Goal: Task Accomplishment & Management: Manage account settings

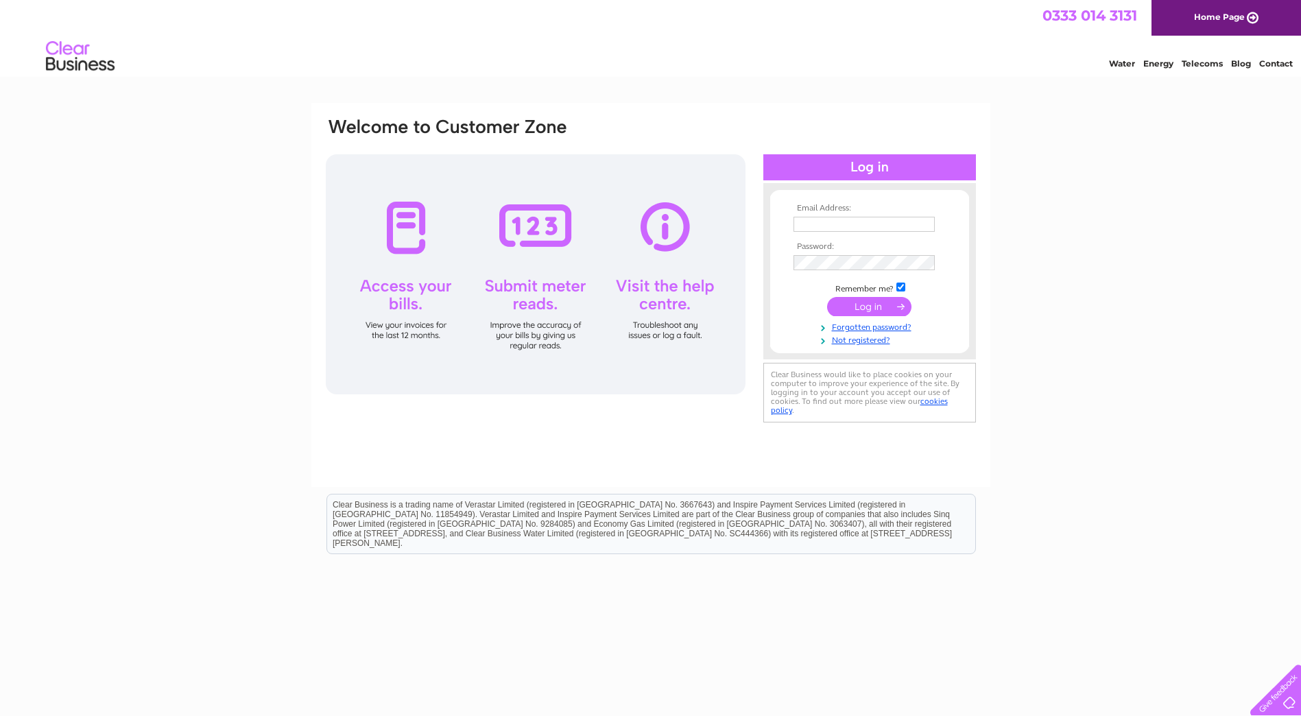
type input "acccounts@simmonspjc.com"
click at [881, 305] on input "submit" at bounding box center [869, 306] width 84 height 19
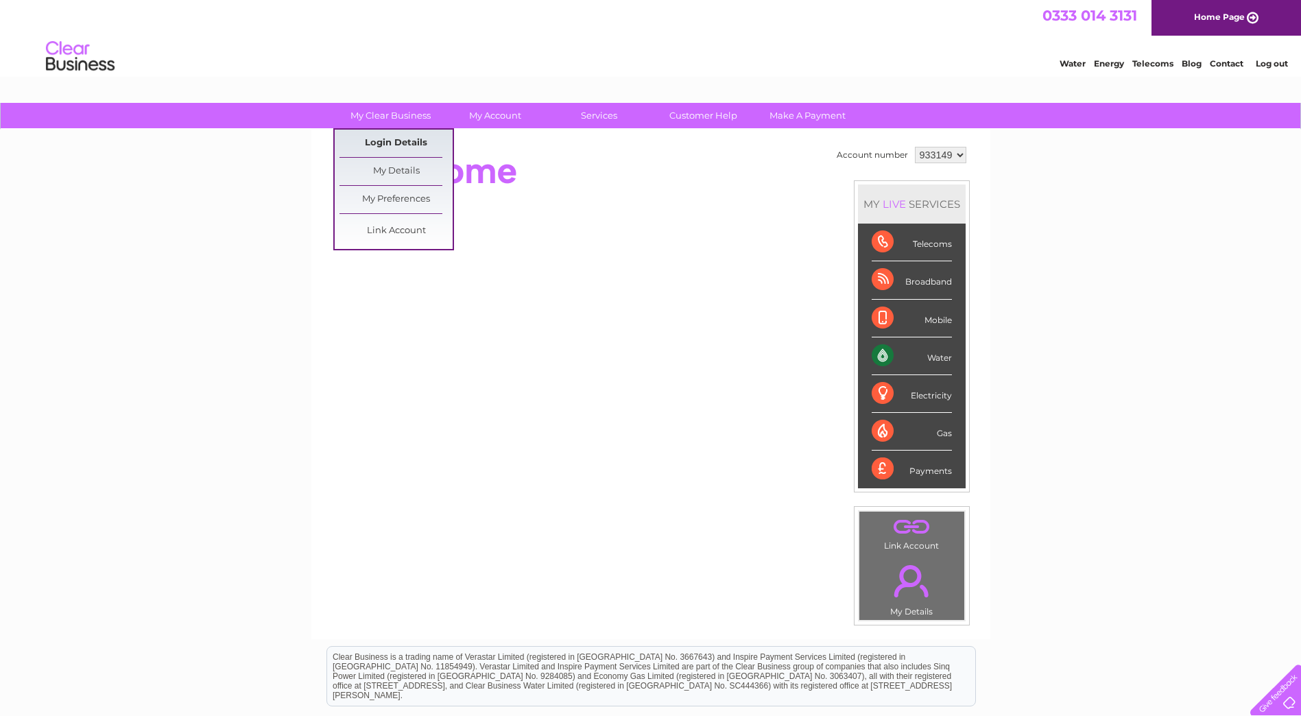
click at [402, 143] on link "Login Details" at bounding box center [395, 143] width 113 height 27
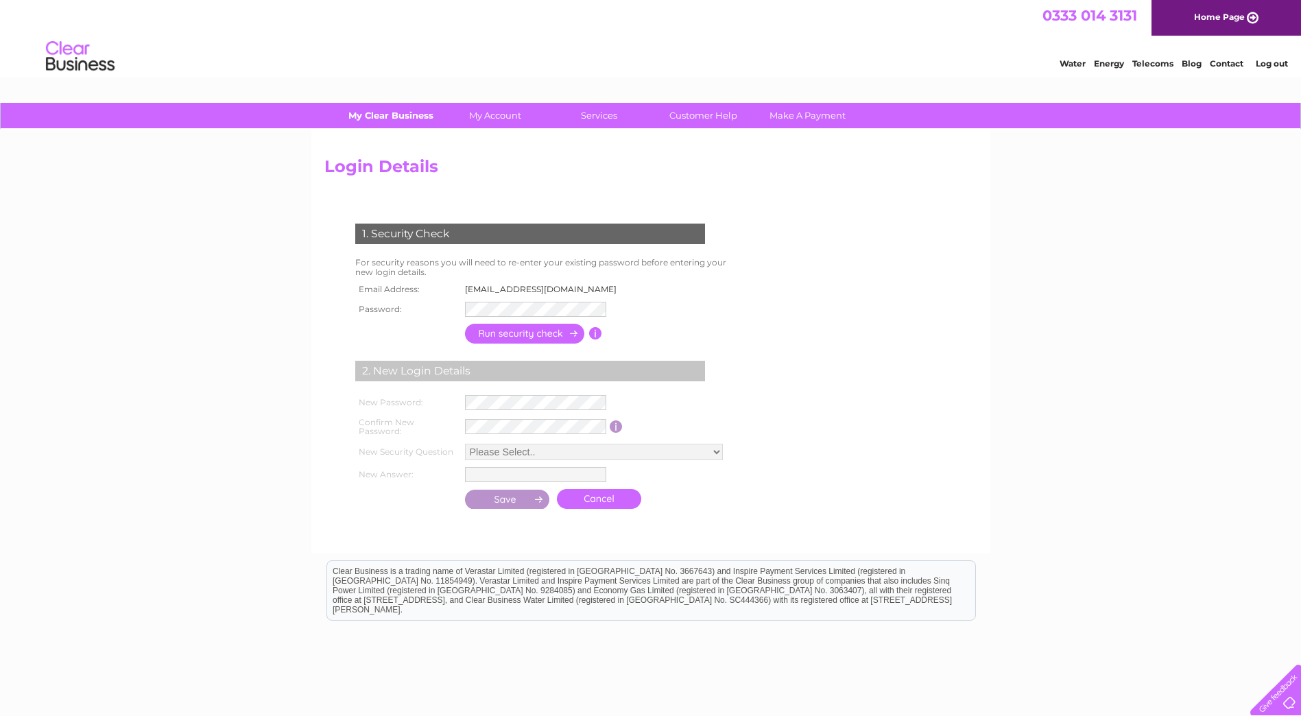
click at [411, 119] on link "My Clear Business" at bounding box center [390, 115] width 113 height 25
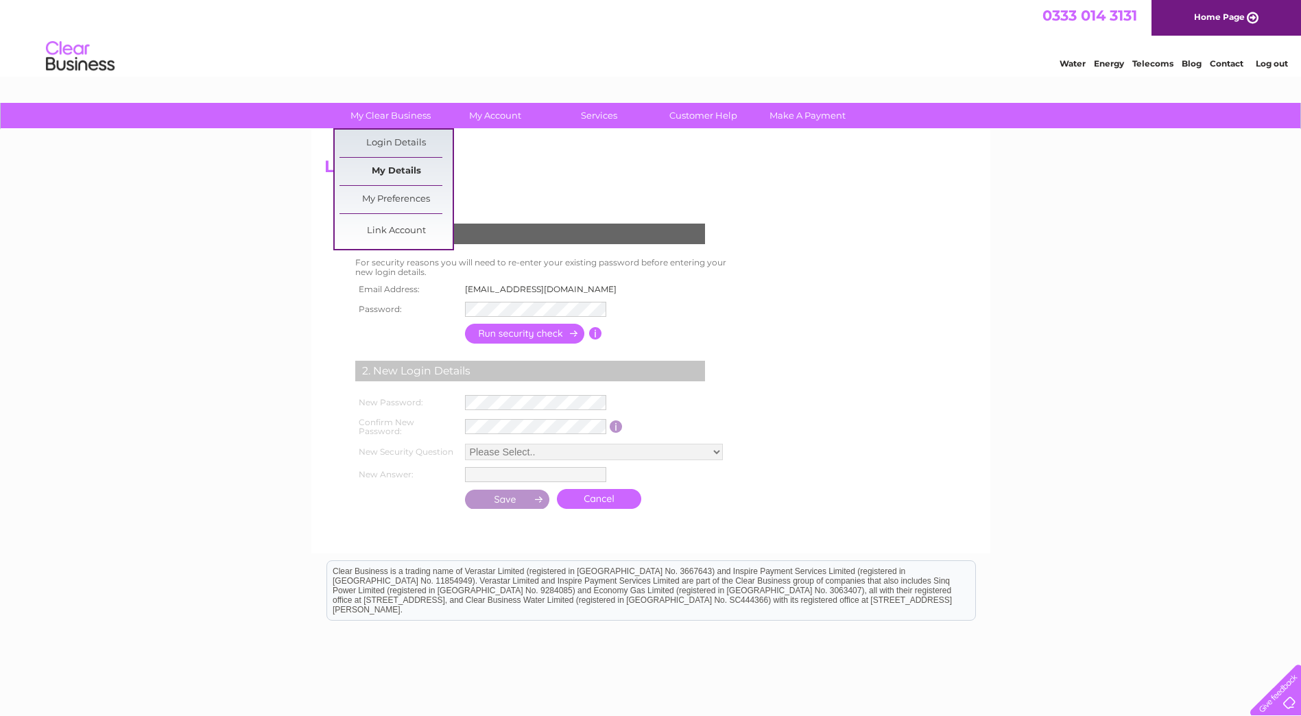
click at [399, 177] on link "My Details" at bounding box center [395, 171] width 113 height 27
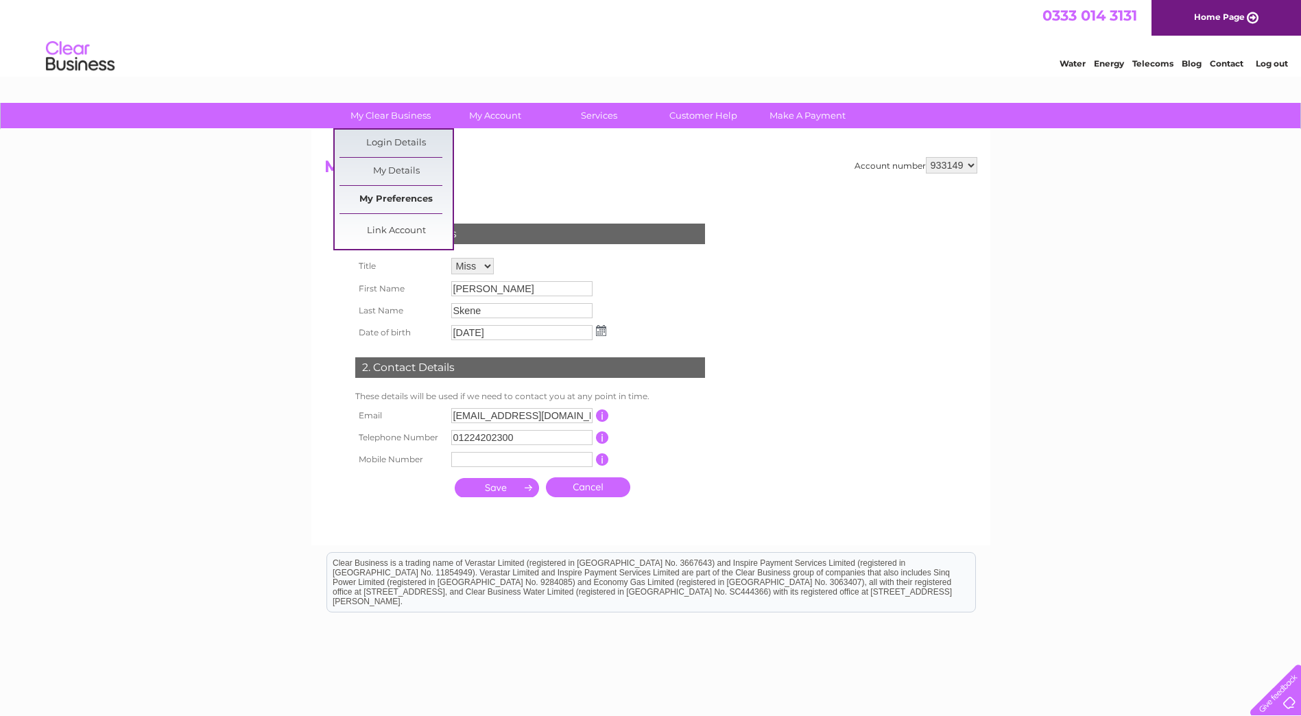
click at [416, 204] on link "My Preferences" at bounding box center [395, 199] width 113 height 27
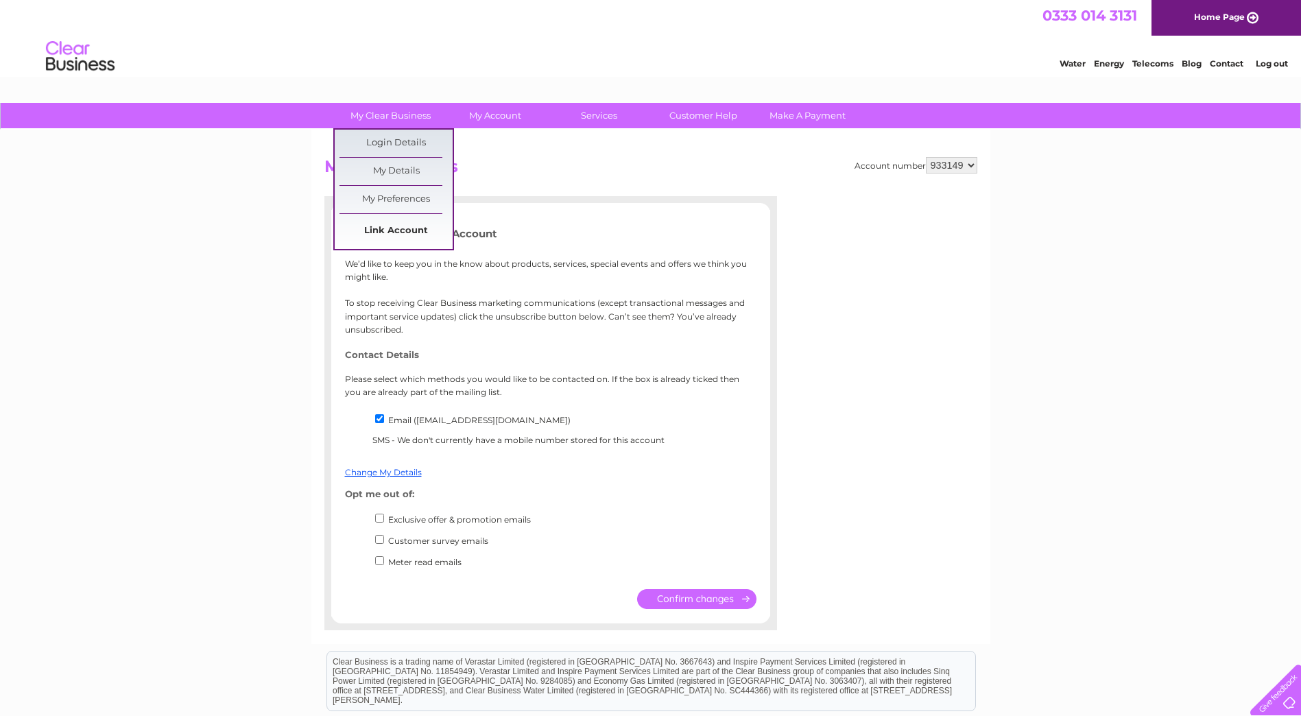
click at [401, 225] on link "Link Account" at bounding box center [395, 230] width 113 height 27
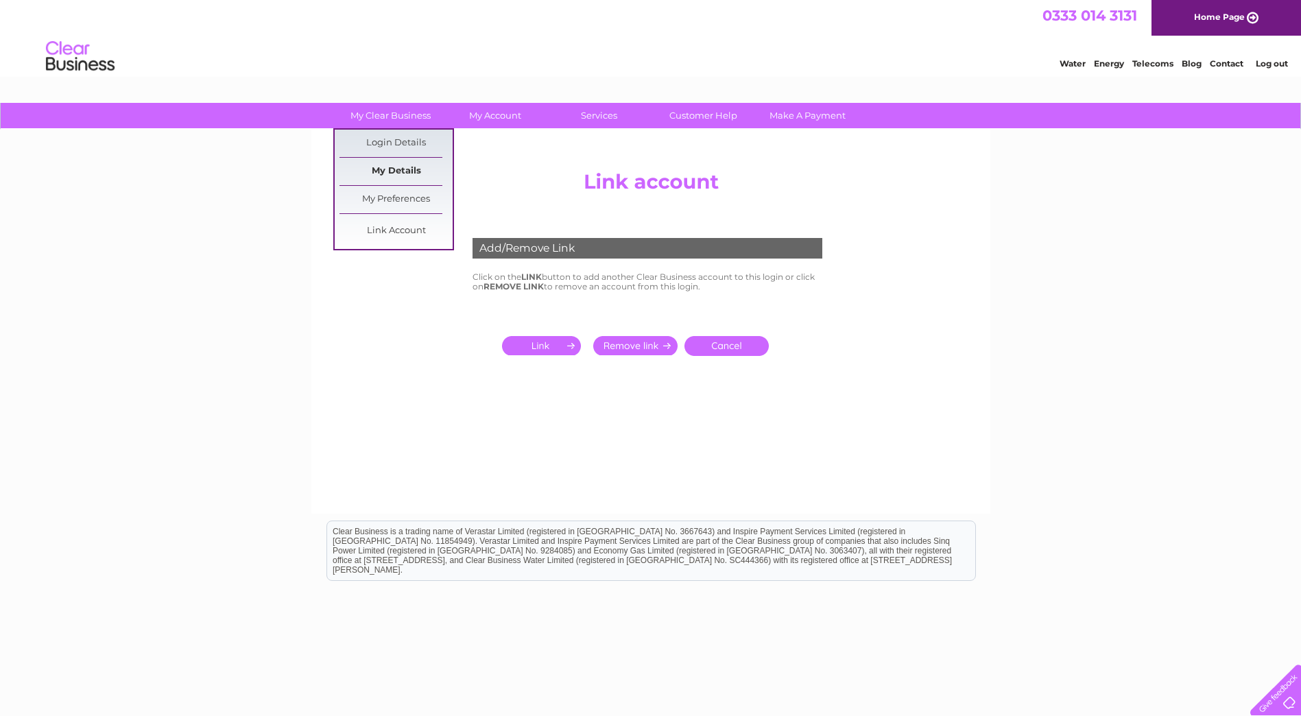
click at [395, 166] on link "My Details" at bounding box center [395, 171] width 113 height 27
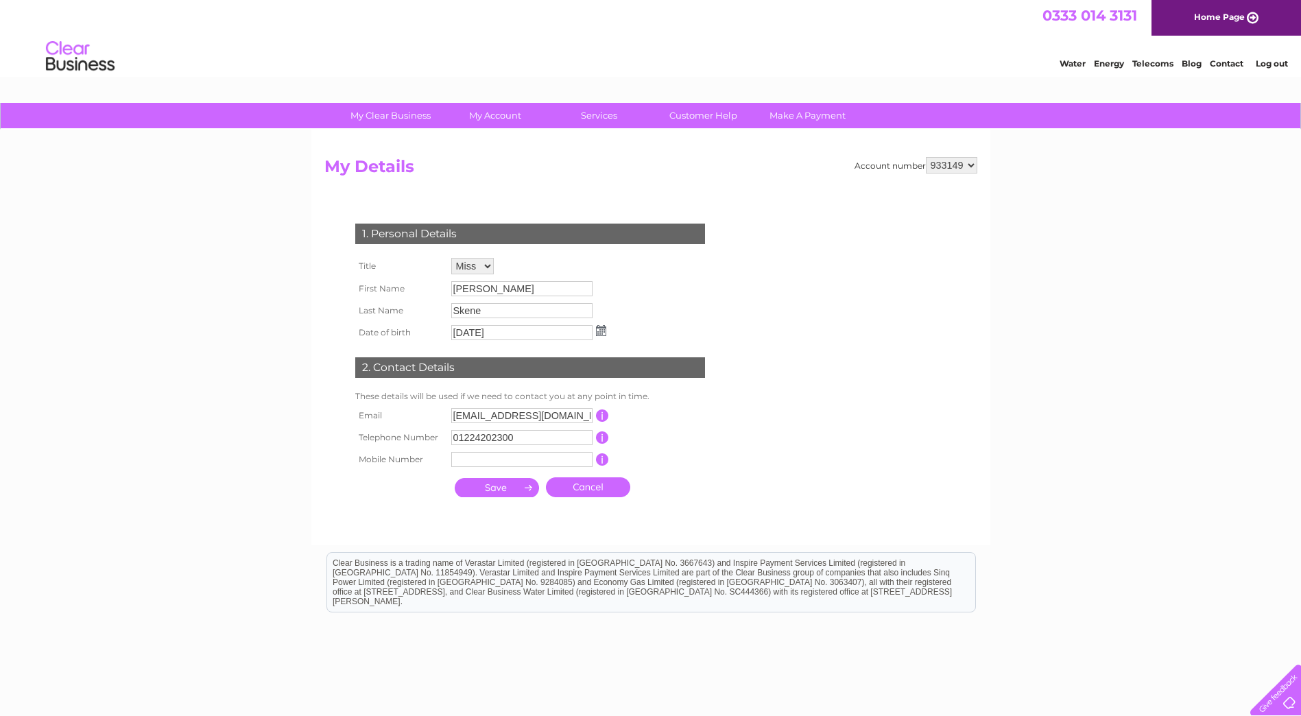
click at [1130, 200] on div "My Clear Business Login Details My Details My Preferences Link Account My Accou…" at bounding box center [650, 441] width 1301 height 677
click at [1282, 60] on link "Log out" at bounding box center [1272, 63] width 32 height 10
